Goal: Task Accomplishment & Management: Complete application form

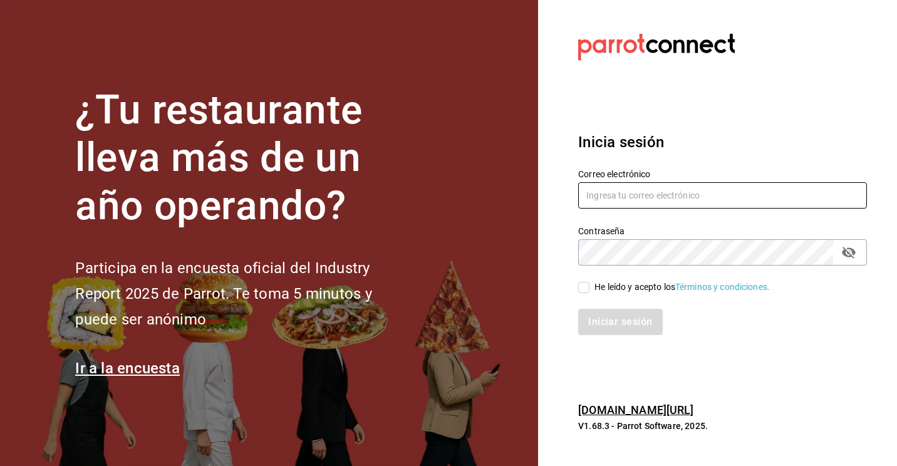
type input "[PERSON_NAME][EMAIL_ADDRESS][DOMAIN_NAME]"
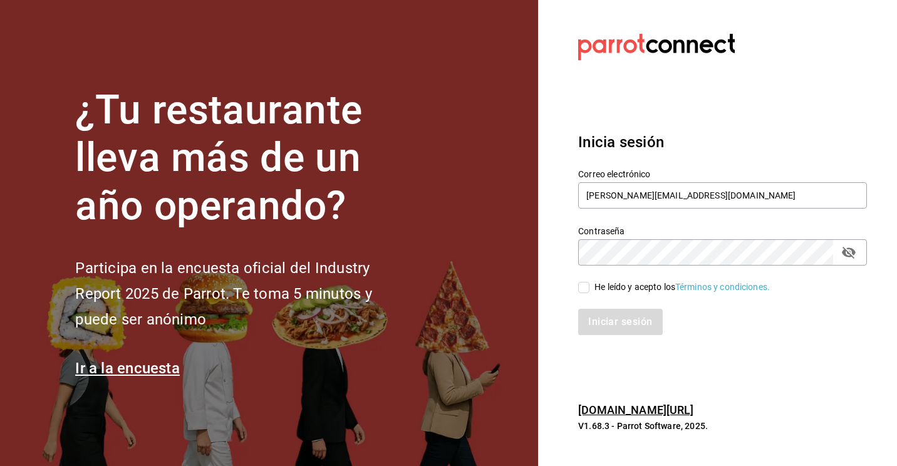
click at [582, 287] on input "He leído y acepto los Términos y condiciones." at bounding box center [583, 287] width 11 height 11
checkbox input "true"
click at [601, 324] on button "Iniciar sesión" at bounding box center [620, 322] width 85 height 26
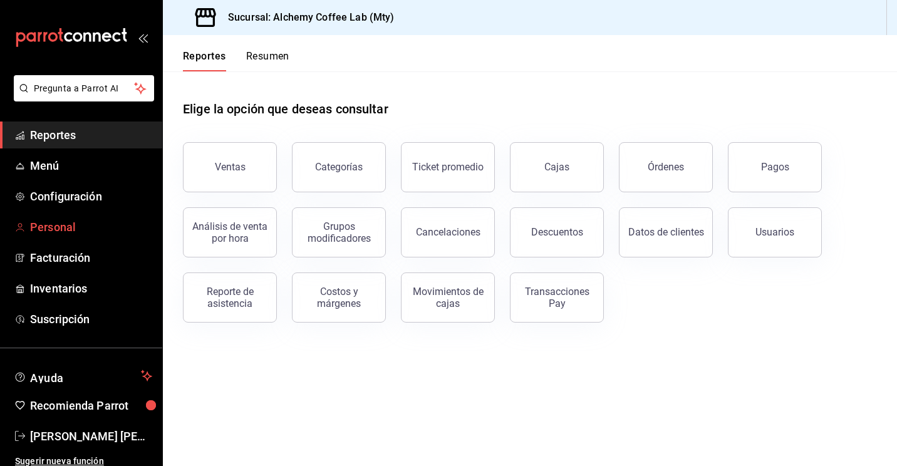
click at [57, 227] on span "Personal" at bounding box center [91, 227] width 122 height 17
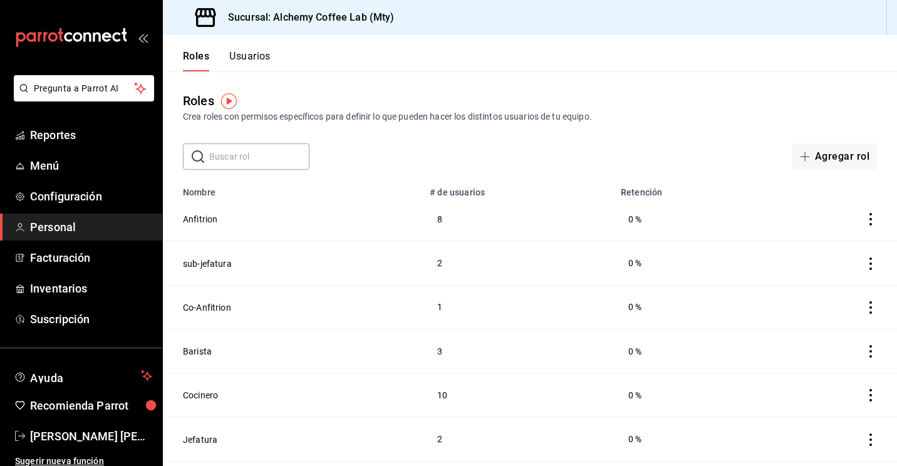
click at [250, 52] on button "Usuarios" at bounding box center [249, 60] width 41 height 21
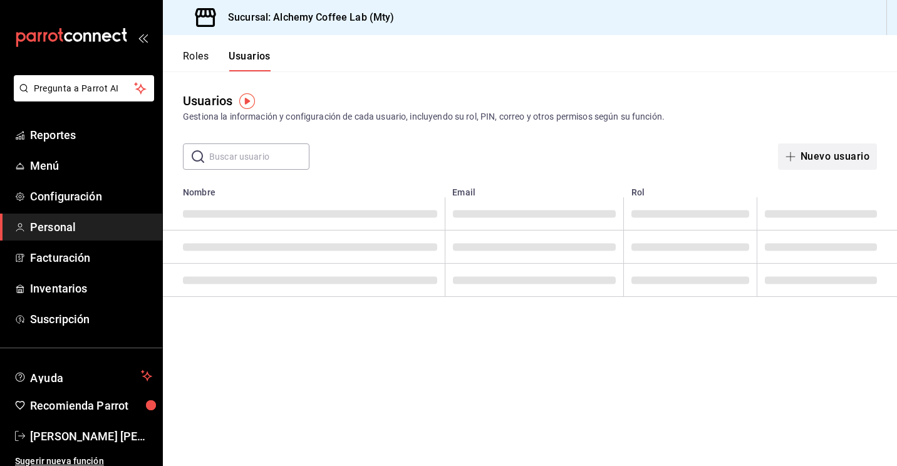
click at [793, 155] on icon "button" at bounding box center [790, 157] width 10 height 10
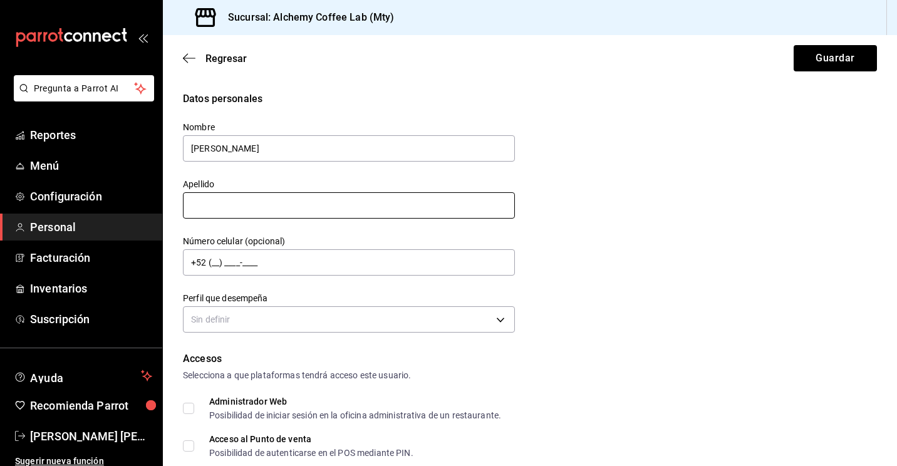
type input "[PERSON_NAME]"
click at [259, 202] on input "text" at bounding box center [349, 205] width 332 height 26
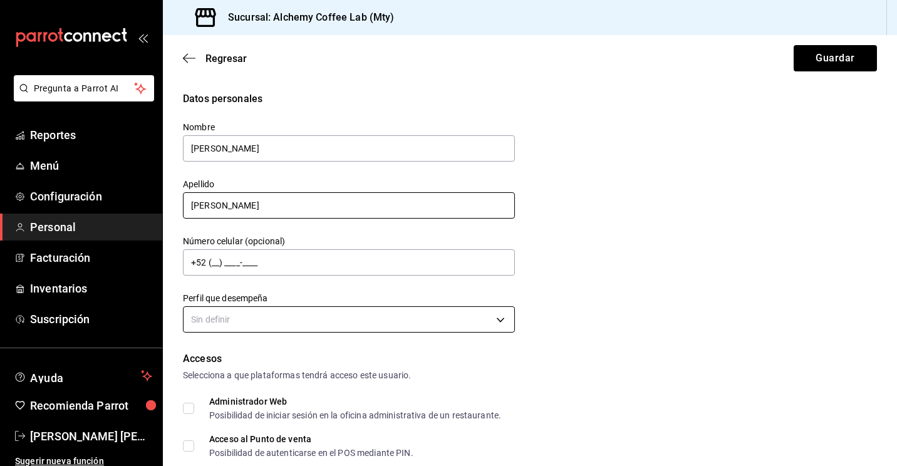
type input "[PERSON_NAME]"
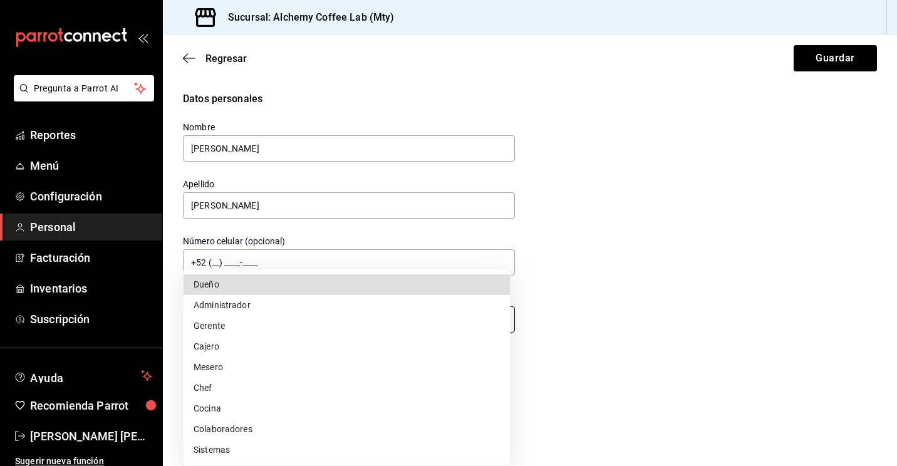
click at [262, 322] on body "Pregunta a Parrot AI Reportes Menú Configuración Personal Facturación Inventari…" at bounding box center [448, 233] width 897 height 466
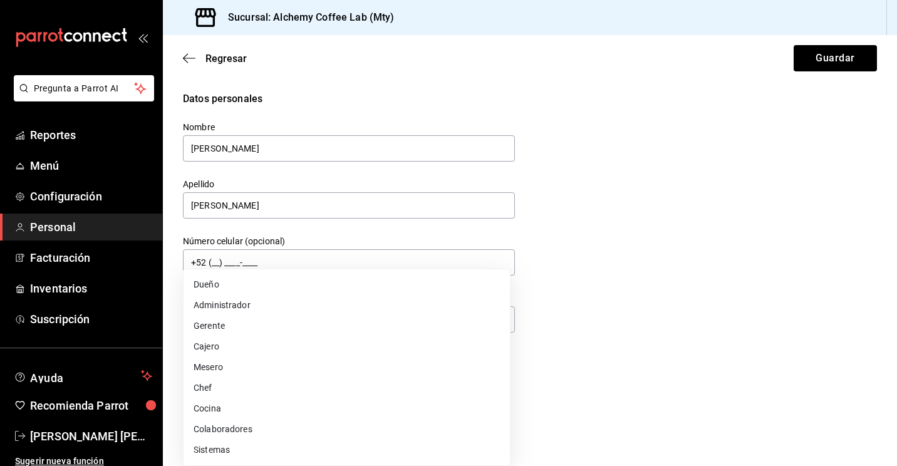
click at [244, 360] on li "Mesero" at bounding box center [346, 367] width 326 height 21
type input "WAITER"
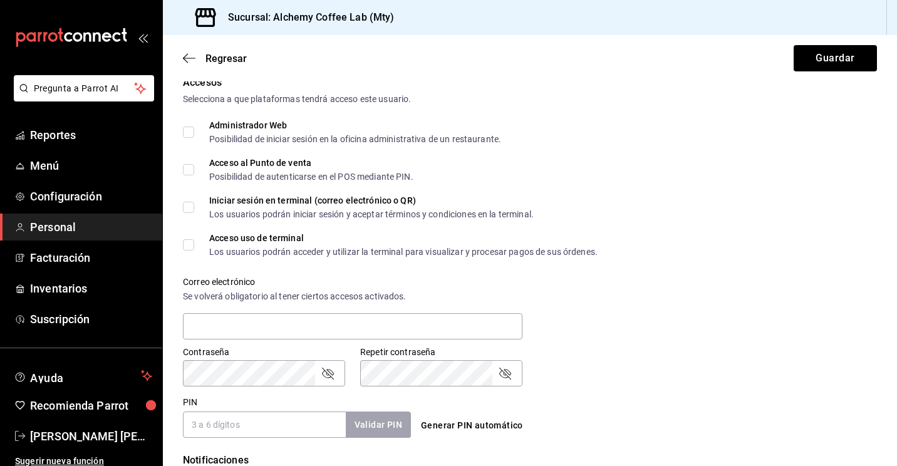
scroll to position [275, 0]
click at [196, 172] on span "Acceso al Punto de venta Posibilidad de autenticarse en el POS mediante PIN." at bounding box center [303, 171] width 219 height 23
click at [194, 172] on input "Acceso al Punto de venta Posibilidad de autenticarse en el POS mediante PIN." at bounding box center [188, 170] width 11 height 11
checkbox input "true"
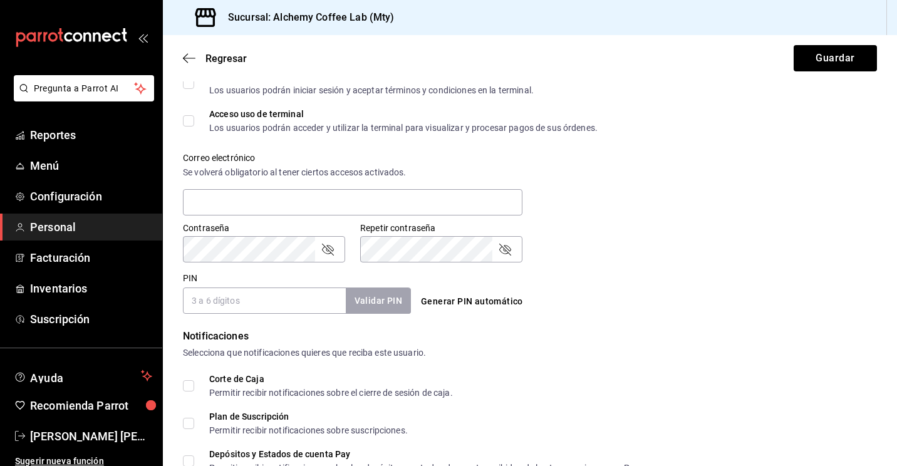
scroll to position [401, 0]
click at [569, 354] on div "Selecciona que notificaciones quieres que reciba este usuario." at bounding box center [530, 351] width 694 height 13
click at [305, 304] on input "PIN" at bounding box center [264, 299] width 163 height 26
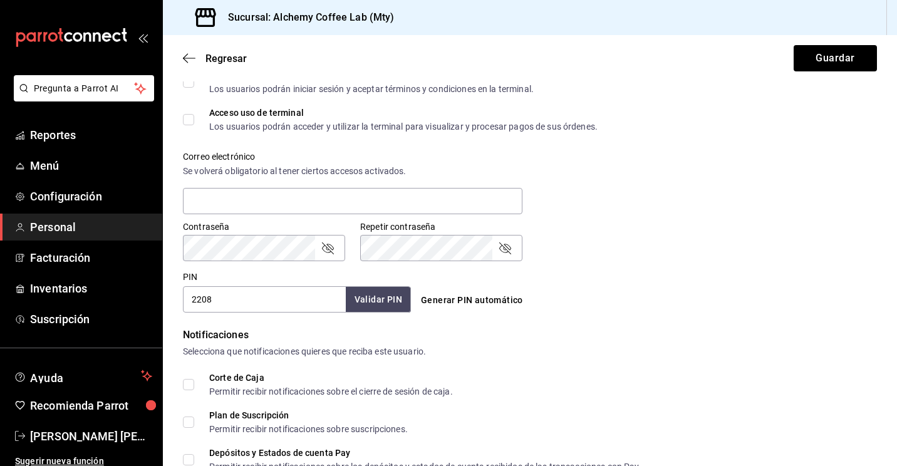
type input "2208"
click at [379, 304] on button "Validar PIN" at bounding box center [377, 299] width 66 height 27
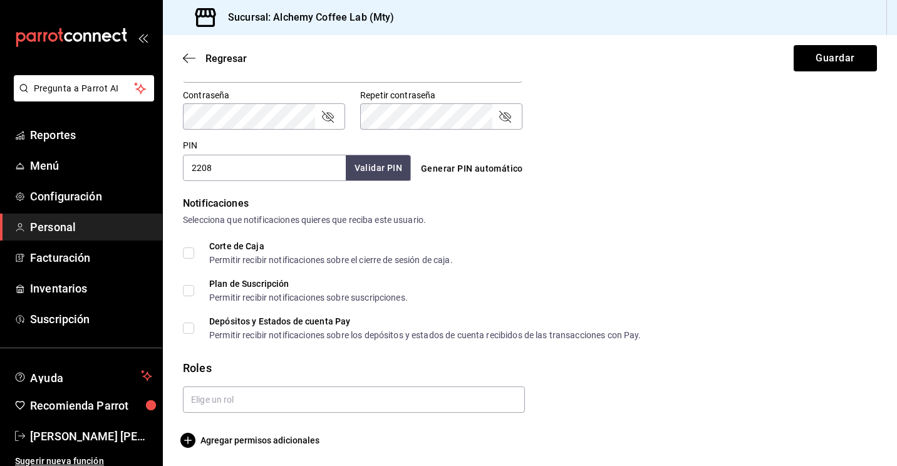
scroll to position [535, 0]
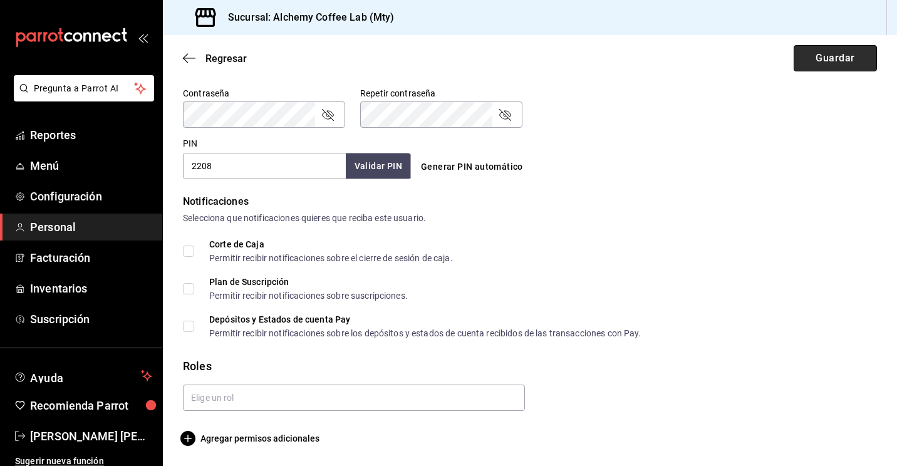
click at [821, 67] on button "Guardar" at bounding box center [834, 58] width 83 height 26
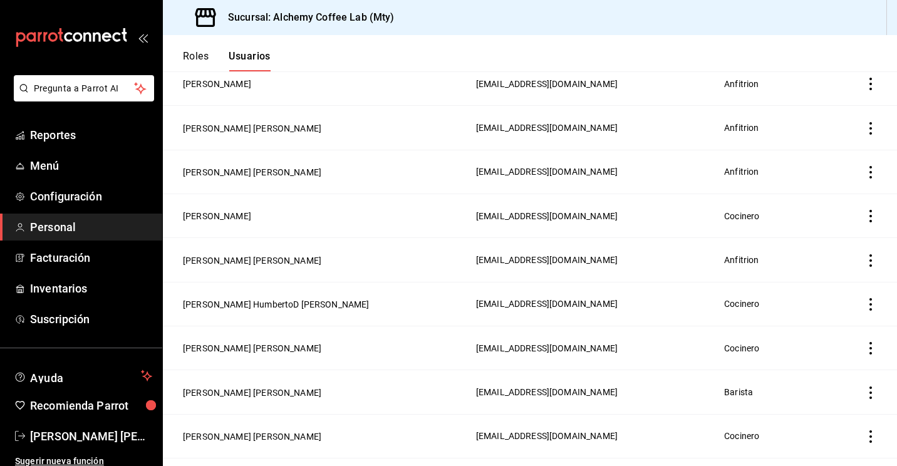
scroll to position [309, 0]
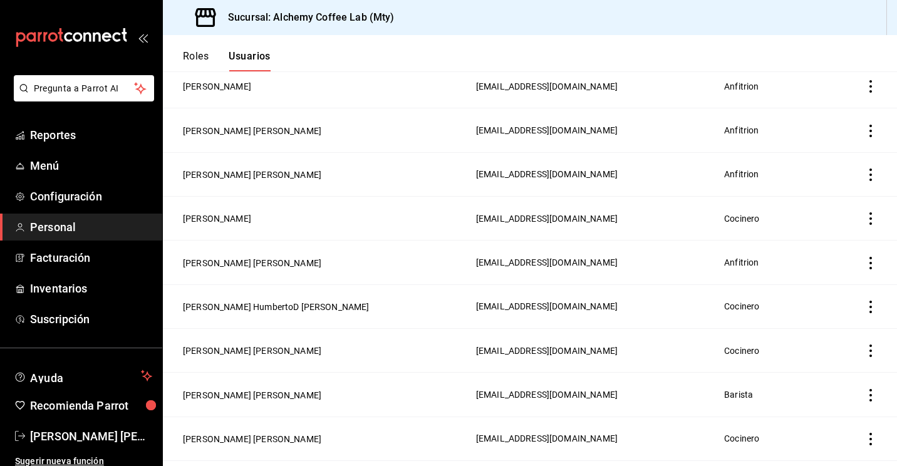
click at [864, 174] on icon "actions" at bounding box center [870, 174] width 13 height 13
click at [317, 178] on div at bounding box center [448, 233] width 897 height 466
click at [301, 177] on button "[PERSON_NAME] [PERSON_NAME]" at bounding box center [252, 174] width 138 height 13
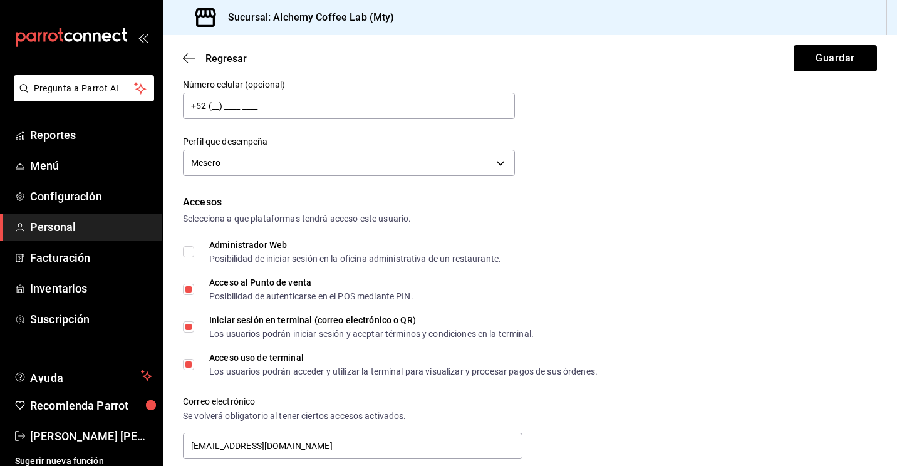
scroll to position [142, 0]
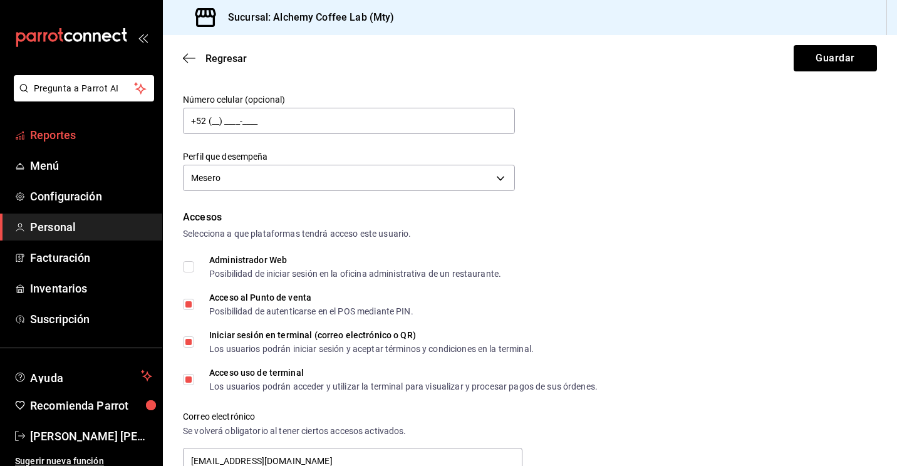
click at [71, 138] on span "Reportes" at bounding box center [91, 134] width 122 height 17
